Goal: Check status

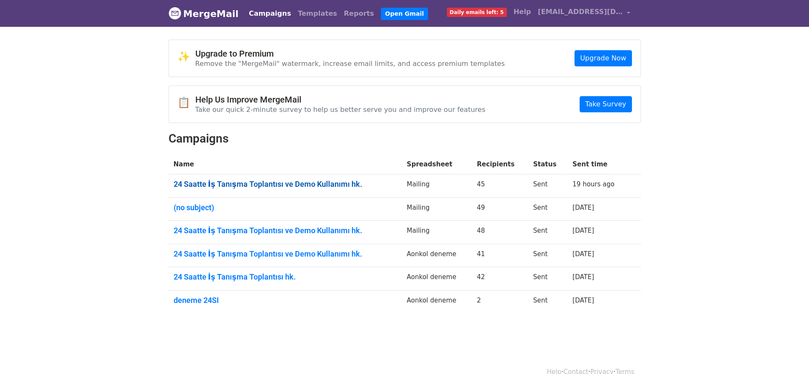
click at [293, 181] on link "24 Saatte İş Tanışma Toplantısı ve Demo Kullanımı hk." at bounding box center [285, 184] width 223 height 9
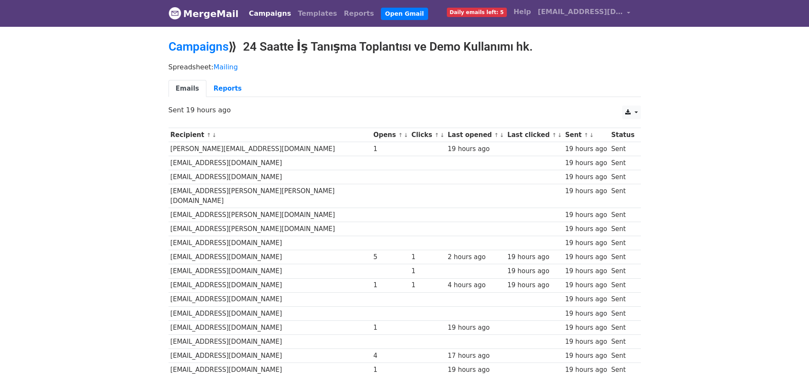
click at [211, 57] on div "Campaigns ⟫ 24 Saatte İş Tanışma Toplantısı ve Demo Kullanımı hk." at bounding box center [404, 49] width 485 height 19
click at [208, 43] on link "Campaigns" at bounding box center [198, 47] width 60 height 14
